Goal: Transaction & Acquisition: Purchase product/service

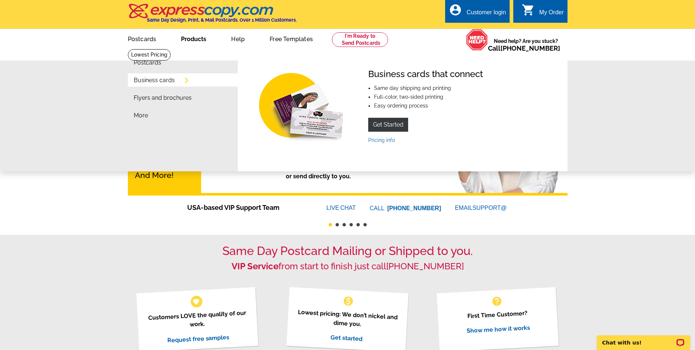
click at [160, 82] on link "Business cards" at bounding box center [154, 80] width 41 height 6
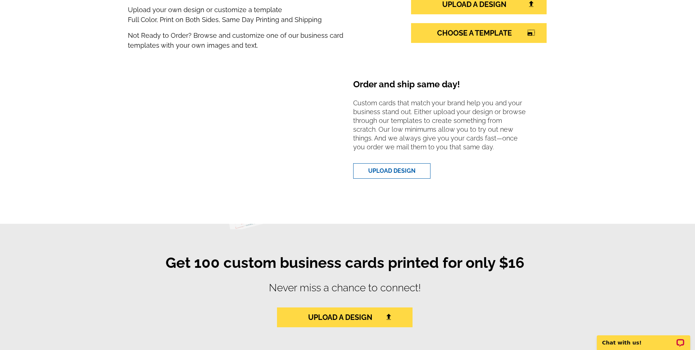
scroll to position [183, 0]
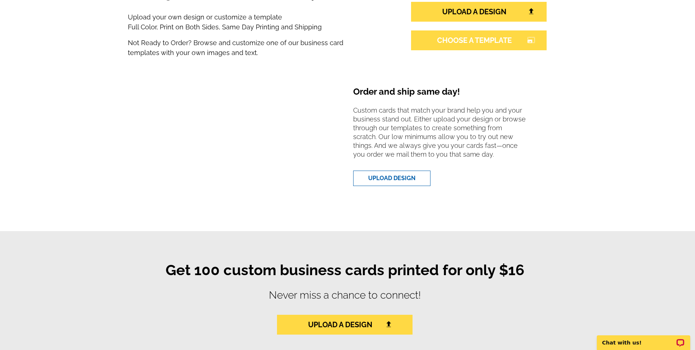
click at [505, 42] on link "CHOOSE A TEMPLATE photo_size_select_large" at bounding box center [479, 40] width 136 height 20
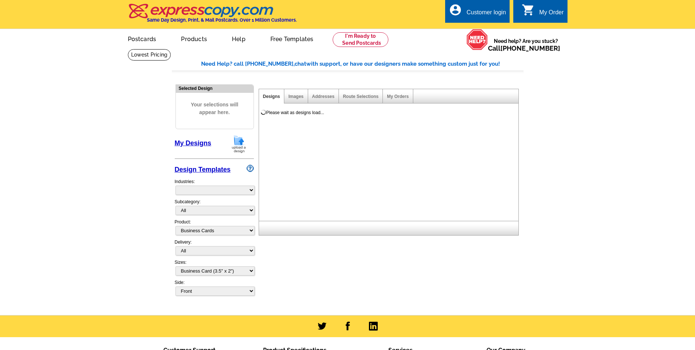
select select "3"
select select "5"
select select "973"
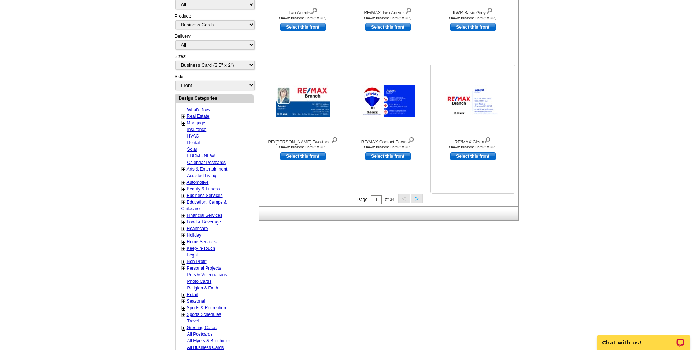
scroll to position [110, 0]
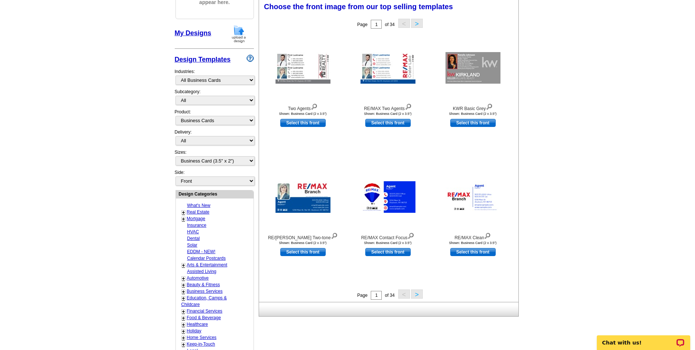
click at [419, 23] on button ">" at bounding box center [417, 23] width 12 height 9
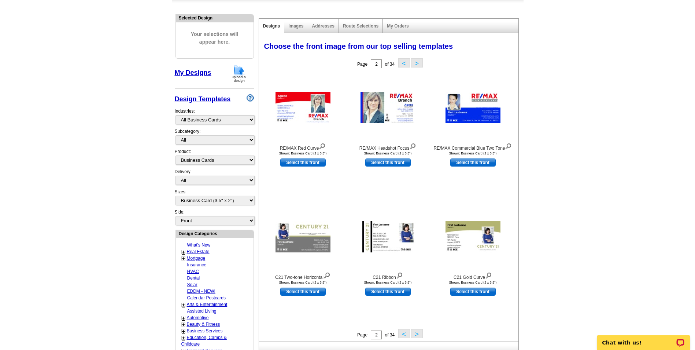
scroll to position [73, 0]
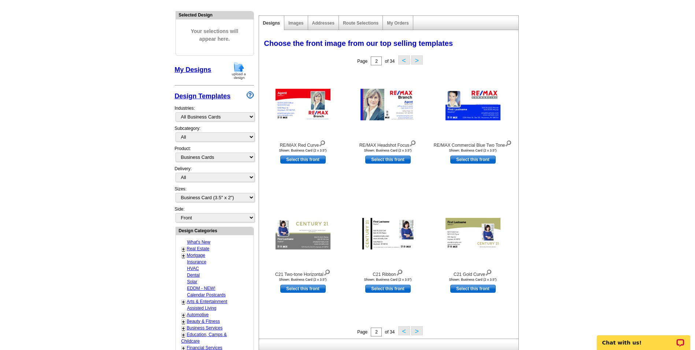
click at [417, 59] on button ">" at bounding box center [417, 59] width 12 height 9
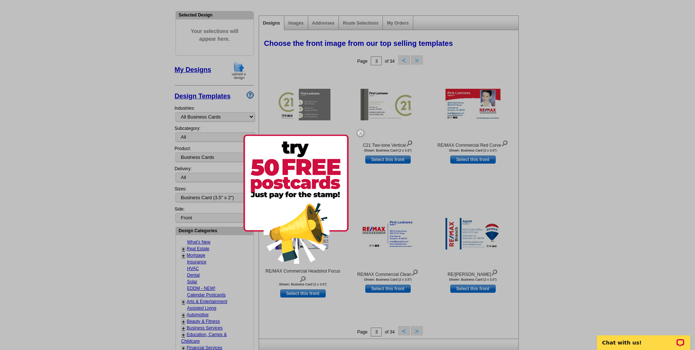
click at [412, 63] on div at bounding box center [347, 175] width 695 height 350
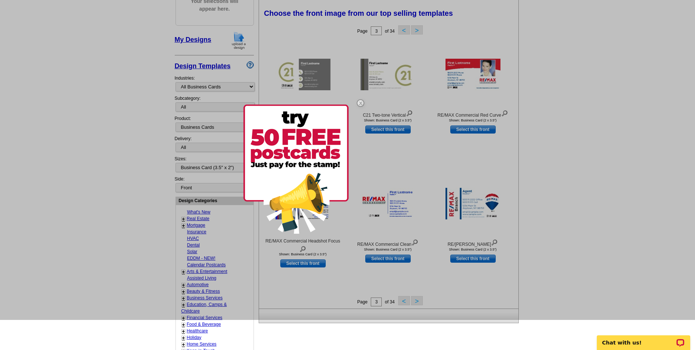
scroll to position [0, 0]
